Goal: Task Accomplishment & Management: Manage account settings

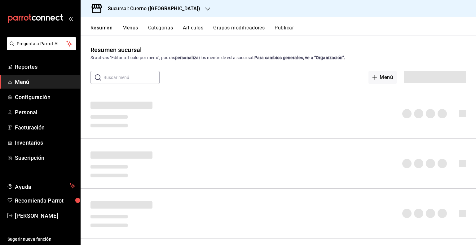
drag, startPoint x: 0, startPoint y: 0, endPoint x: 119, endPoint y: 82, distance: 144.4
click at [119, 82] on input "text" at bounding box center [132, 77] width 56 height 12
click at [195, 24] on div "Resumen Menús Categorías Artículos Grupos modificadores Publicar" at bounding box center [279, 26] width 396 height 18
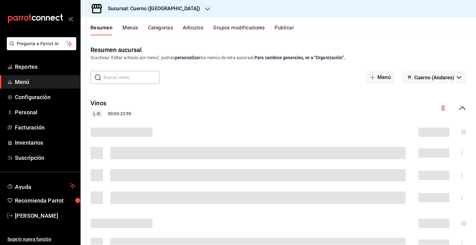
click at [195, 24] on div "Resumen Menús Categorías Artículos Grupos modificadores Publicar" at bounding box center [279, 26] width 396 height 18
click at [195, 30] on button "Artículos" at bounding box center [193, 30] width 20 height 11
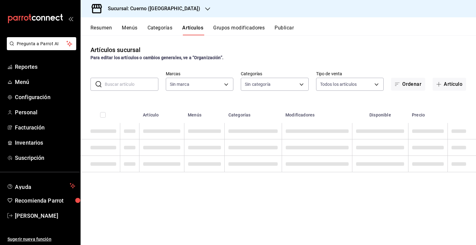
click at [140, 85] on input "text" at bounding box center [132, 84] width 54 height 12
paste input "14587"
type input "14587"
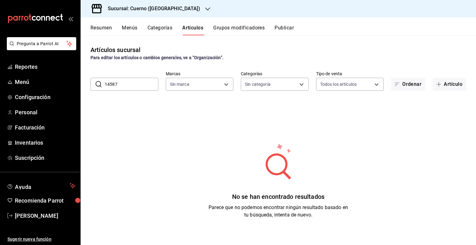
type input "c9e961b9-bc29-480f-a65c-324ff110f526"
type input "1"
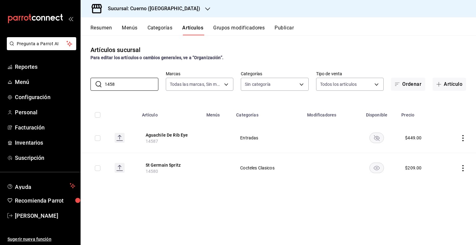
click at [155, 143] on span "14587" at bounding box center [152, 141] width 13 height 5
drag, startPoint x: 141, startPoint y: 86, endPoint x: 80, endPoint y: 89, distance: 61.8
click at [80, 89] on div "Pregunta a Parrot AI Reportes Menú Configuración Personal Facturación Inventari…" at bounding box center [238, 122] width 476 height 245
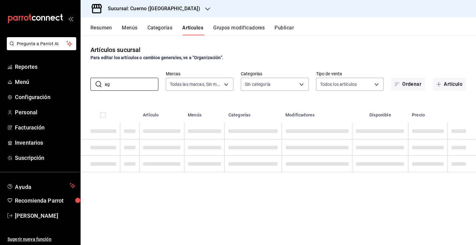
type input "a"
click at [190, 29] on button "Artículos" at bounding box center [192, 30] width 21 height 11
click at [121, 84] on input "text" at bounding box center [132, 84] width 54 height 12
click at [116, 61] on div "Artículos sucursal Para editar los artículos o cambios generales, ve a “Organiz…" at bounding box center [279, 140] width 396 height 210
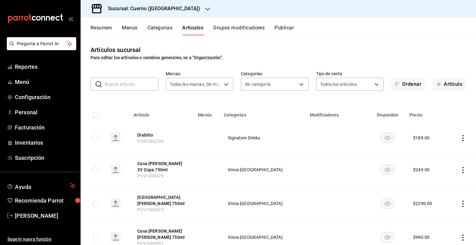
click at [109, 84] on input "text" at bounding box center [132, 84] width 54 height 12
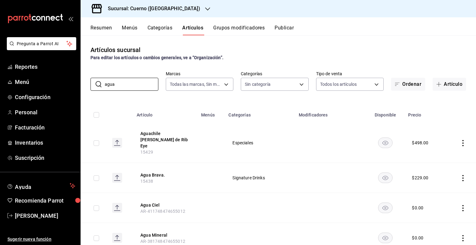
type input "agua"
drag, startPoint x: 123, startPoint y: 83, endPoint x: 66, endPoint y: 86, distance: 57.4
click at [66, 86] on div "Pregunta a Parrot AI Reportes Menú Configuración Personal Facturación Inventari…" at bounding box center [238, 122] width 476 height 245
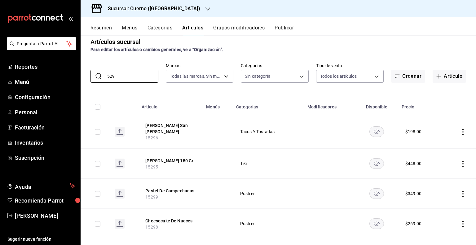
scroll to position [12, 0]
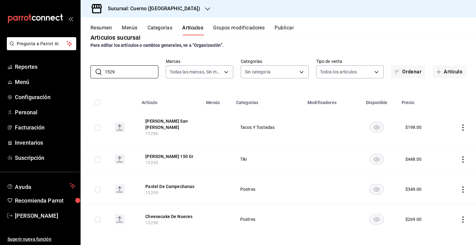
click at [413, 217] on div "$ 269.00" at bounding box center [413, 219] width 16 height 6
click at [405, 217] on div "$ 269.00" at bounding box center [413, 219] width 16 height 6
click at [405, 218] on div "$ 269.00" at bounding box center [413, 219] width 16 height 6
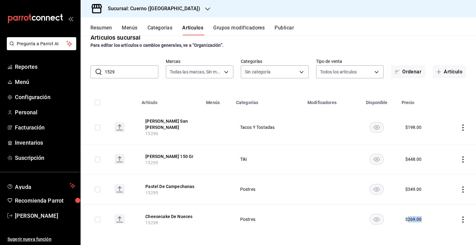
click at [405, 218] on div "$ 269.00" at bounding box center [413, 219] width 16 height 6
click at [126, 68] on input "1529" at bounding box center [132, 72] width 54 height 12
type input "1"
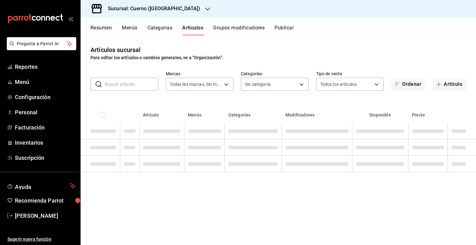
scroll to position [0, 0]
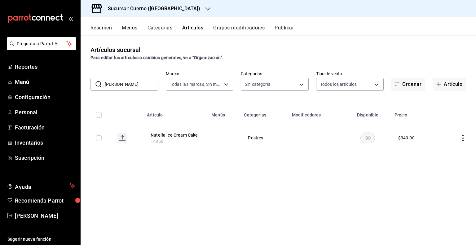
click at [130, 85] on input "[PERSON_NAME]" at bounding box center [132, 84] width 54 height 12
type input "n"
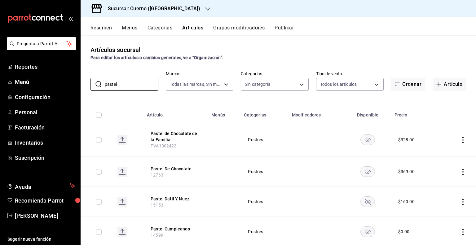
type input "pastel"
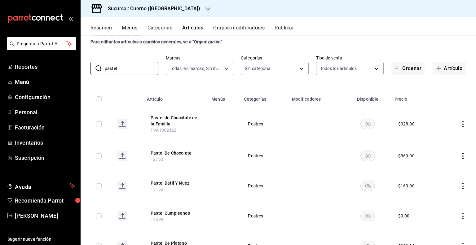
scroll to position [31, 0]
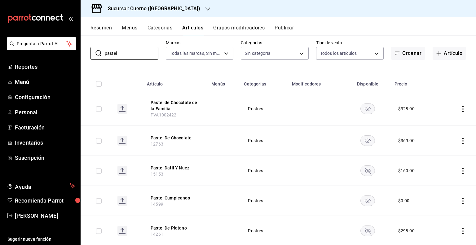
click at [180, 148] on th "Pastel De Chocolate 12763" at bounding box center [175, 141] width 64 height 30
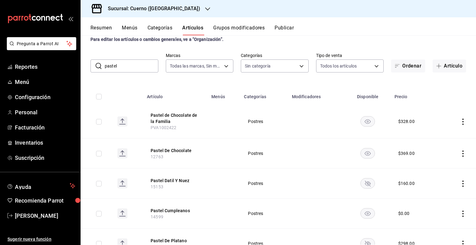
scroll to position [16, 0]
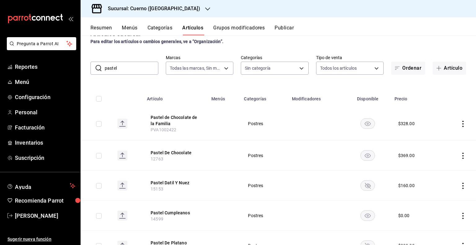
click at [394, 157] on td "$ 369.00" at bounding box center [415, 156] width 49 height 30
click at [193, 120] on button "Pastel de Chocolate de la Familia" at bounding box center [176, 120] width 50 height 12
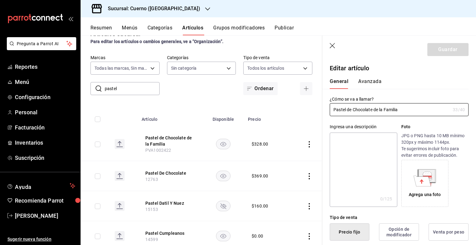
type input "$328.00"
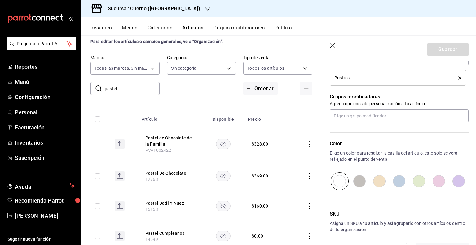
scroll to position [270, 0]
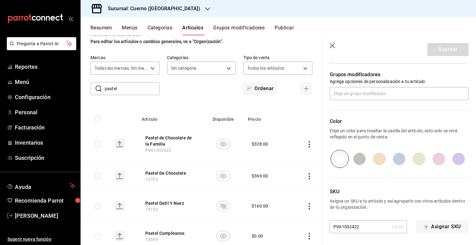
click at [331, 48] on icon "button" at bounding box center [333, 46] width 6 height 6
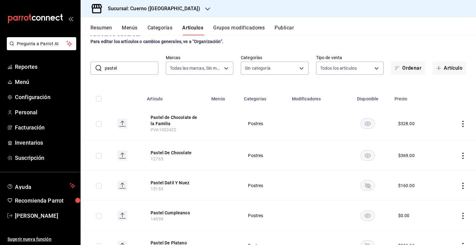
click at [133, 74] on input "pastel" at bounding box center [132, 68] width 54 height 12
